Goal: Task Accomplishment & Management: Use online tool/utility

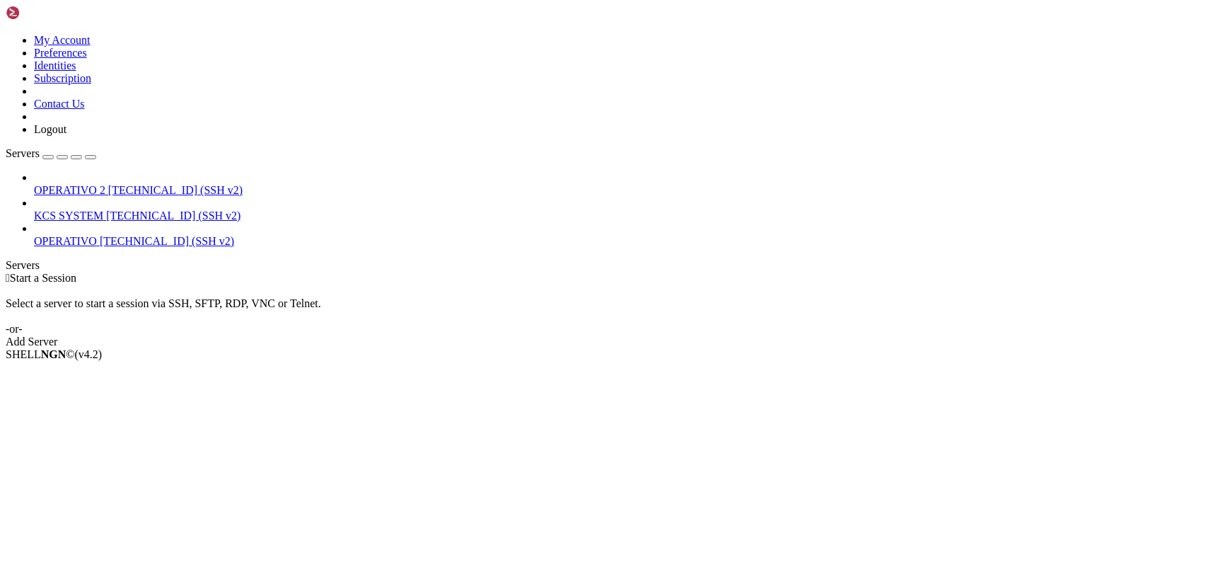
click at [79, 209] on span "KCS SYSTEM" at bounding box center [68, 215] width 69 height 12
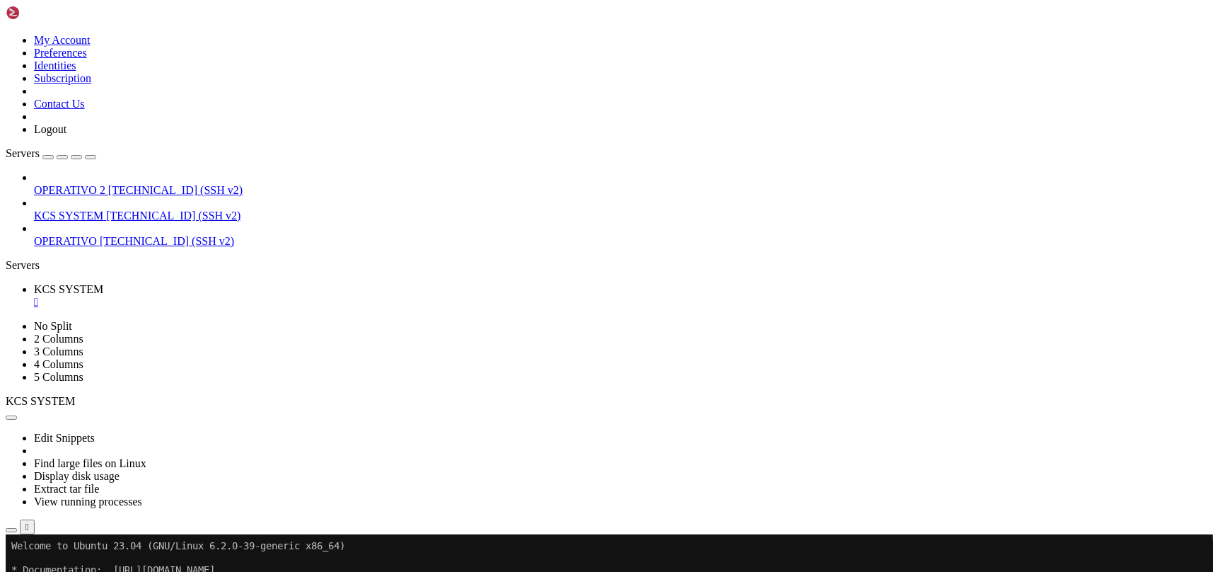
click at [11, 530] on icon "button" at bounding box center [11, 530] width 0 height 0
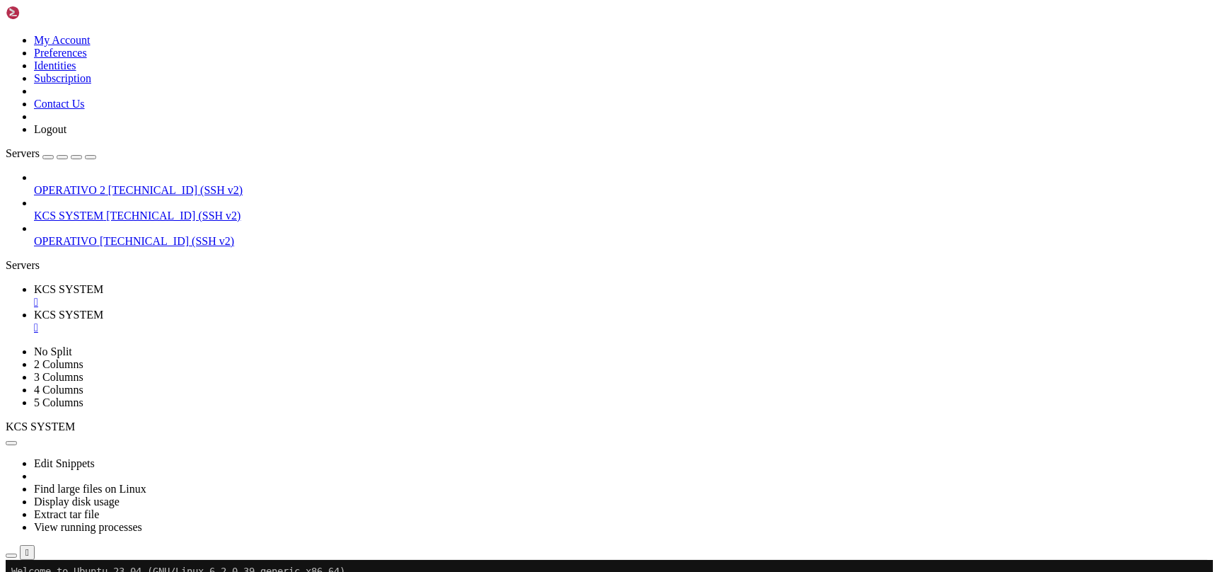
scroll to position [188, 0]
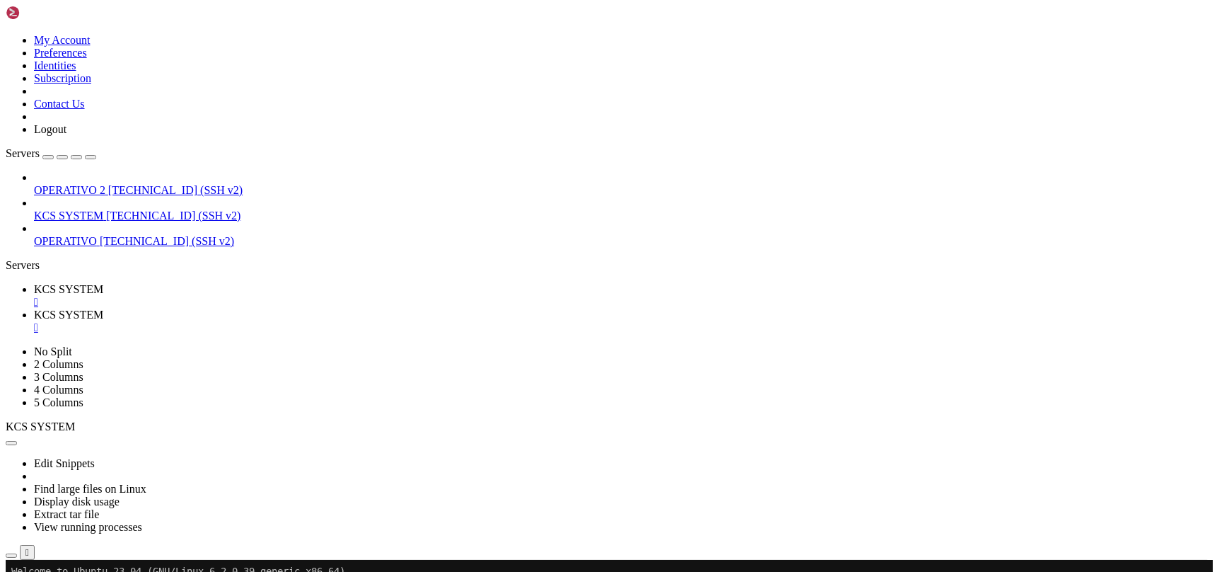
scroll to position [283, 0]
click at [36, 555] on span " static" at bounding box center [22, 561] width 28 height 12
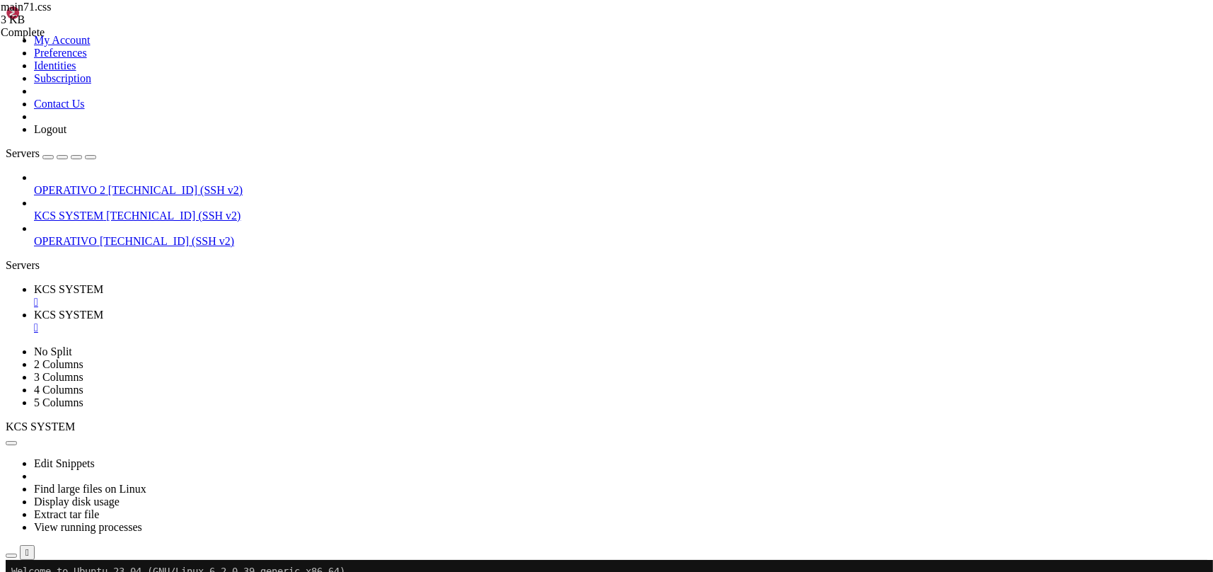
type input "/home/ubuntu/31-app-odoo2/templates"
drag, startPoint x: 234, startPoint y: 25, endPoint x: 156, endPoint y: 218, distance: 208.2
click at [234, 283] on link "KCS SYSTEM " at bounding box center [621, 295] width 1174 height 25
